Goal: Information Seeking & Learning: Understand process/instructions

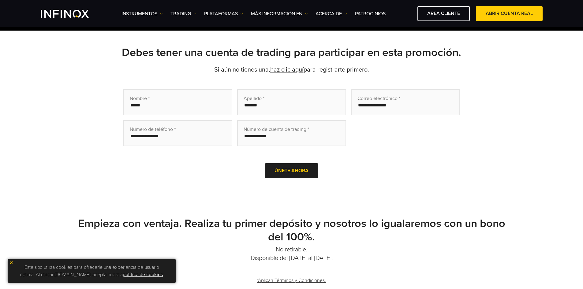
scroll to position [122, 0]
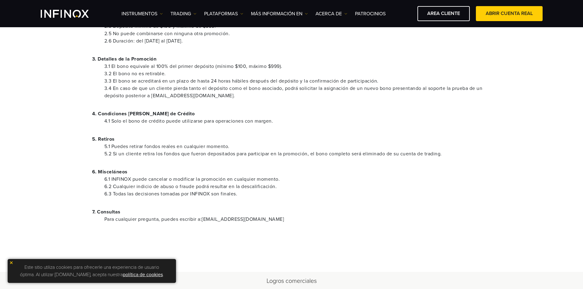
scroll to position [122, 0]
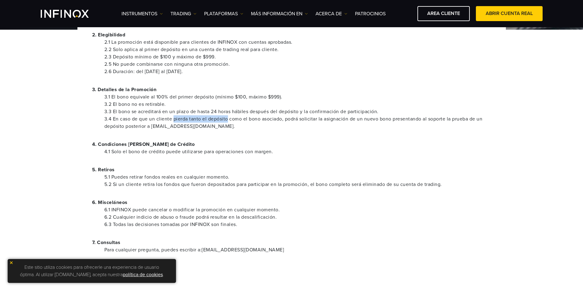
drag, startPoint x: 173, startPoint y: 119, endPoint x: 228, endPoint y: 119, distance: 55.7
click at [228, 119] on li "3.4 En caso de que un cliente pierda tanto el depósito como el bono asociado, p…" at bounding box center [297, 122] width 387 height 15
copy li "pierda tanto el depósito"
click at [42, 231] on div "100% Credit Bonus – Double Your Power to Trade! Términos y Condiciones 1. Gener…" at bounding box center [291, 98] width 583 height 387
click at [50, 239] on div "100% Credit Bonus – Double Your Power to Trade! Términos y Condiciones 1. Gener…" at bounding box center [291, 98] width 583 height 387
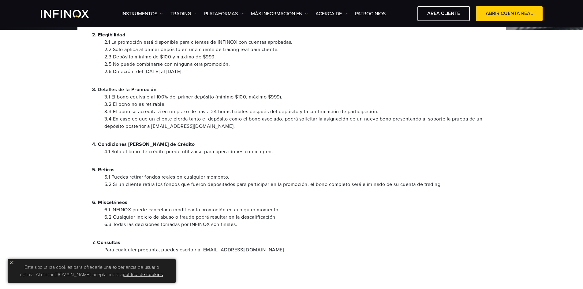
click at [454, 233] on div "1. Generalidades Estas condiciones se aplican cuando un participante deposita f…" at bounding box center [291, 138] width 428 height 308
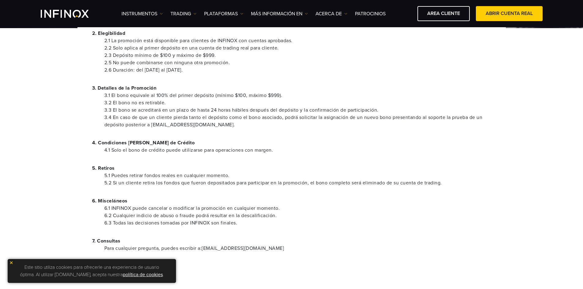
scroll to position [124, 0]
click at [12, 262] on img at bounding box center [11, 263] width 4 height 4
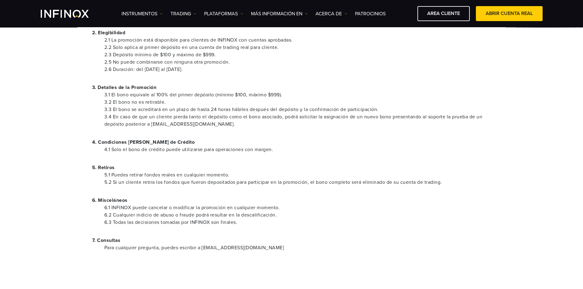
scroll to position [94, 0]
